Goal: Task Accomplishment & Management: Manage account settings

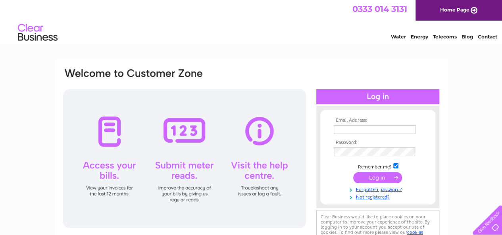
type input "[EMAIL_ADDRESS][DOMAIN_NAME]"
click at [371, 179] on input "submit" at bounding box center [377, 177] width 49 height 11
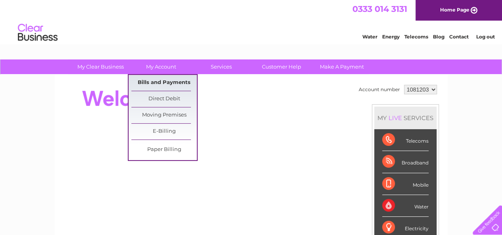
click at [160, 85] on link "Bills and Payments" at bounding box center [164, 83] width 66 height 16
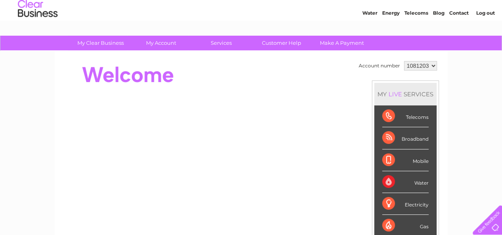
scroll to position [26, 0]
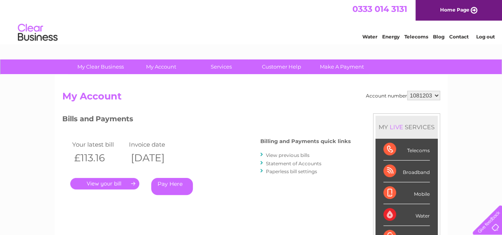
click at [120, 187] on link "." at bounding box center [104, 184] width 69 height 12
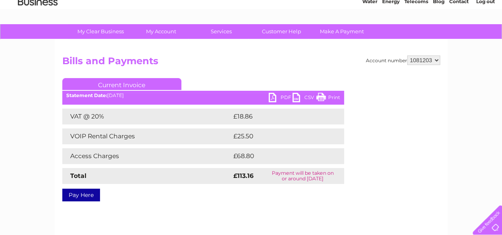
scroll to position [43, 0]
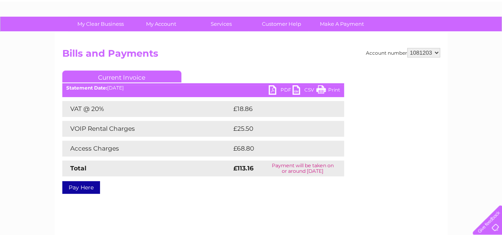
click at [283, 90] on link "PDF" at bounding box center [281, 91] width 24 height 12
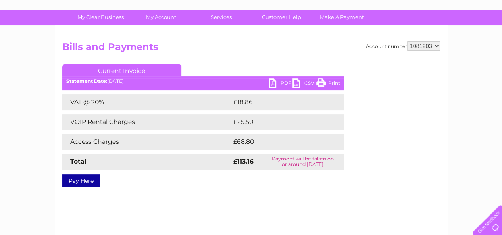
scroll to position [47, 0]
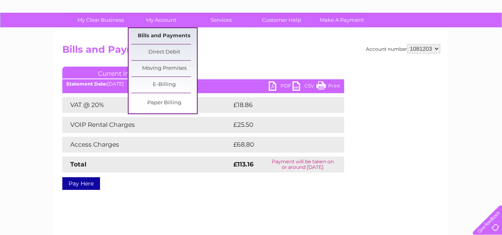
click at [157, 35] on link "Bills and Payments" at bounding box center [164, 36] width 66 height 16
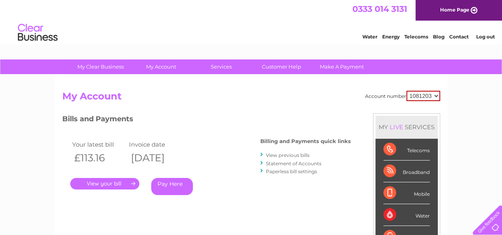
click at [116, 184] on link "." at bounding box center [104, 184] width 69 height 12
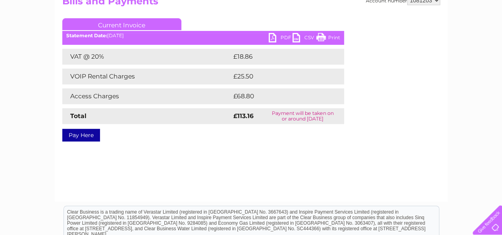
scroll to position [95, 0]
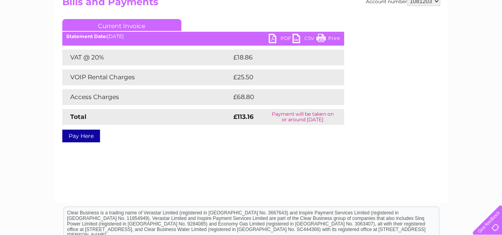
click at [330, 39] on link "Print" at bounding box center [328, 40] width 24 height 12
